Goal: Task Accomplishment & Management: Manage account settings

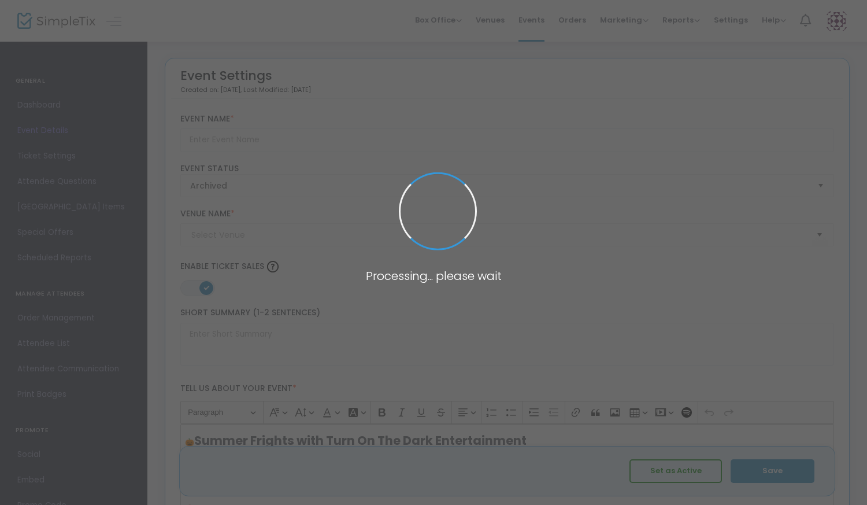
type input "Summer Frights With TOTDE"
type textarea "Join us for the hottest [DATE] party of 2025! Turn On The Dark Entertainment pr…"
type input "6.0000 %"
type input "Buy Tickets"
type input "The Lyric"
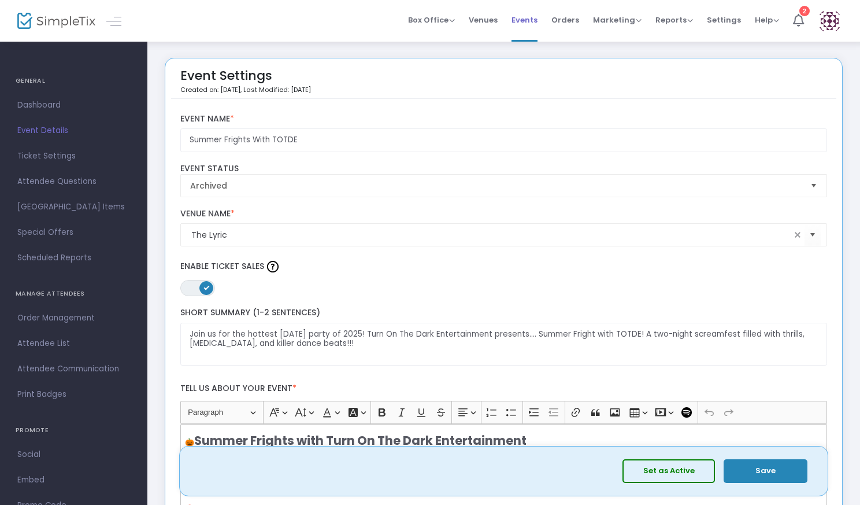
click at [534, 22] on span "Events" at bounding box center [525, 19] width 26 height 29
